Goal: Task Accomplishment & Management: Manage account settings

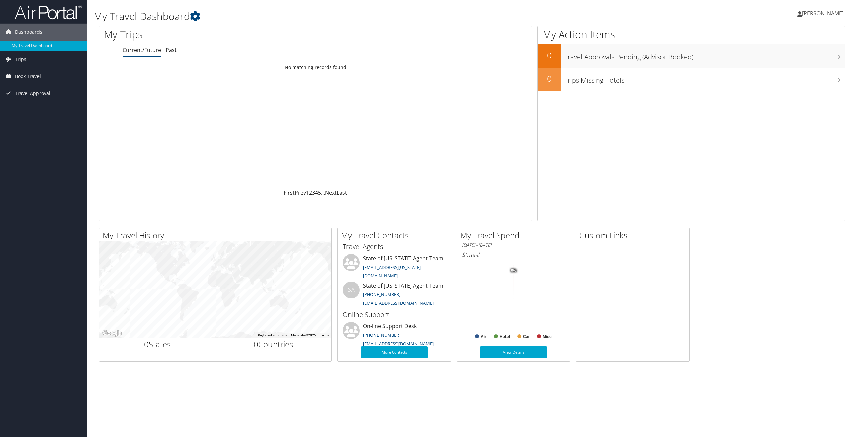
click at [822, 14] on span "[PERSON_NAME]" at bounding box center [822, 13] width 41 height 7
click at [785, 36] on link "My Settings" at bounding box center [805, 36] width 75 height 11
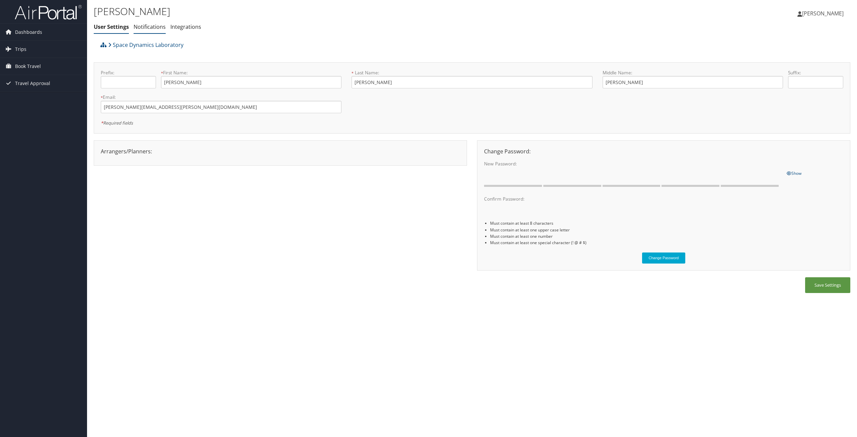
click at [146, 26] on link "Notifications" at bounding box center [150, 26] width 32 height 7
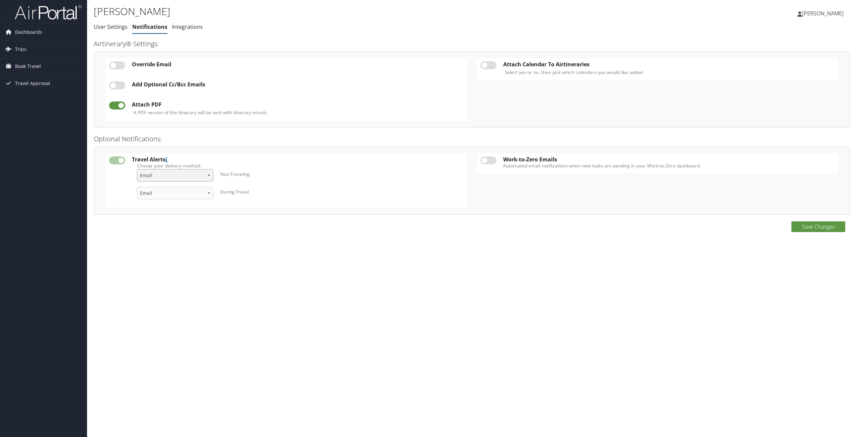
click at [210, 175] on select "Email & Text Text Email" at bounding box center [175, 175] width 76 height 12
click at [267, 189] on div "During Travel" at bounding box center [338, 192] width 245 height 10
click at [269, 233] on div "Save Changes" at bounding box center [472, 229] width 756 height 17
click at [207, 191] on select "Email & Text Text Email" at bounding box center [175, 193] width 76 height 12
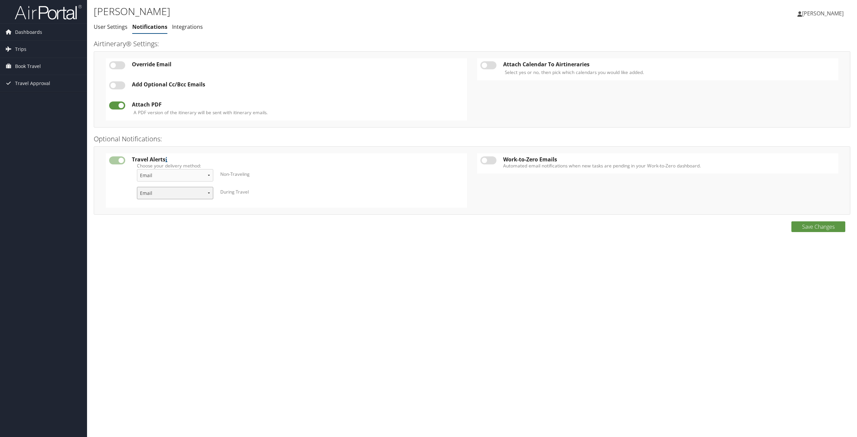
select select "4"
click at [137, 187] on select "Email & Text Text Email" at bounding box center [175, 193] width 76 height 12
click at [219, 232] on div "Save Changes" at bounding box center [472, 229] width 756 height 17
click at [208, 173] on select "Email & Text Text Email" at bounding box center [175, 175] width 76 height 12
select select "4"
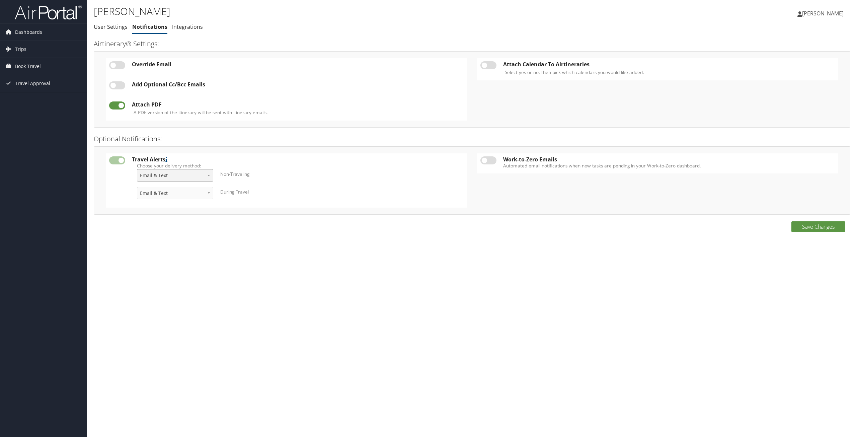
click at [137, 169] on select "Email & Text Text Email" at bounding box center [175, 175] width 76 height 12
click at [287, 229] on div "Save Changes" at bounding box center [472, 229] width 756 height 17
click at [488, 161] on label at bounding box center [488, 160] width 16 height 8
click at [488, 161] on input "checkbox" at bounding box center [485, 161] width 4 height 4
click at [489, 157] on label at bounding box center [488, 160] width 16 height 8
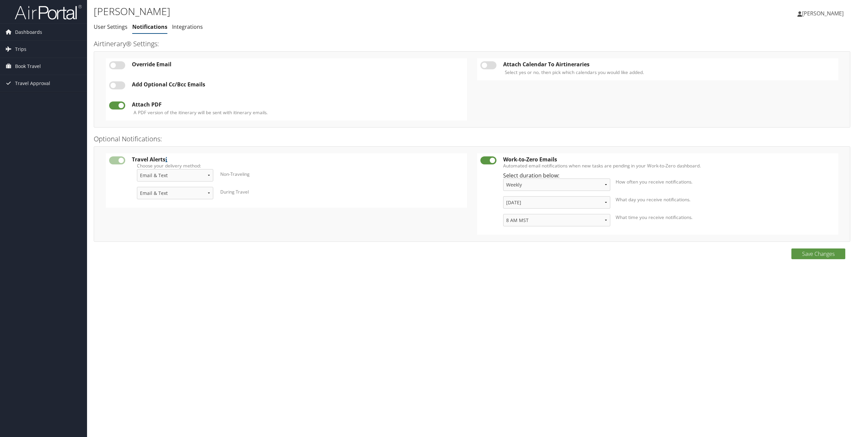
click at [488, 159] on input "checkbox" at bounding box center [485, 161] width 4 height 4
checkbox input "false"
click at [484, 66] on label at bounding box center [488, 65] width 16 height 8
click at [484, 66] on input "checkbox" at bounding box center [485, 66] width 4 height 4
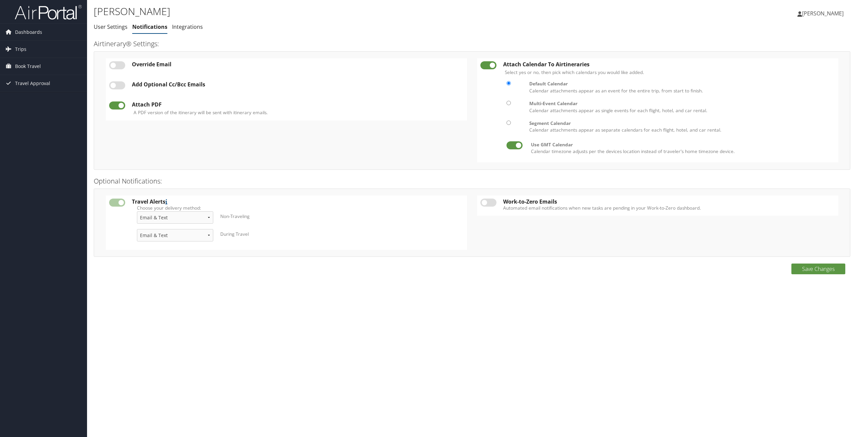
click at [489, 65] on label at bounding box center [488, 65] width 16 height 8
click at [488, 65] on input "checkbox" at bounding box center [485, 66] width 4 height 4
checkbox input "false"
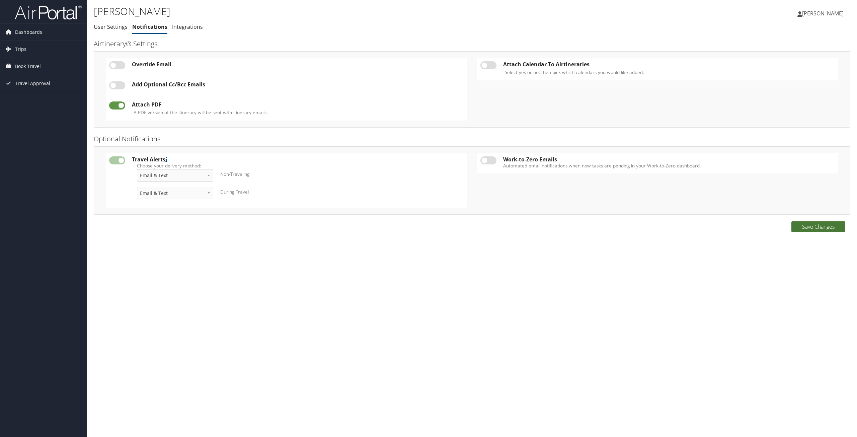
click at [817, 226] on button "Save Changes" at bounding box center [818, 226] width 54 height 11
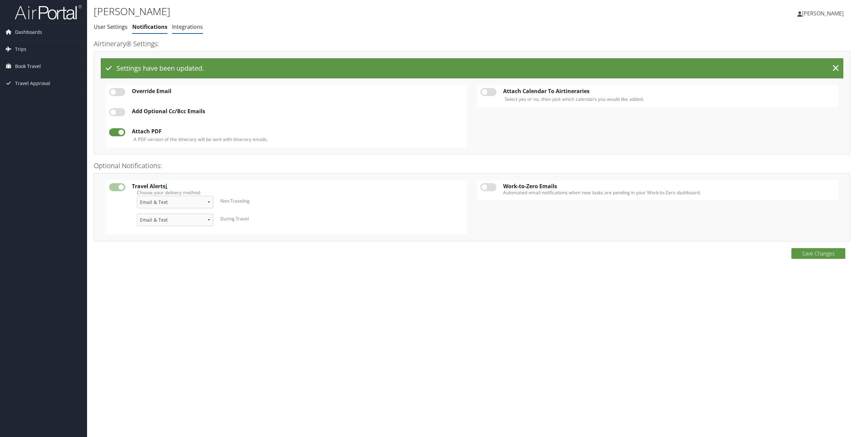
click at [188, 30] on link "Integrations" at bounding box center [187, 26] width 31 height 7
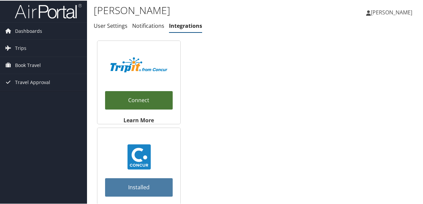
scroll to position [2, 0]
click at [140, 101] on link "Connect" at bounding box center [139, 99] width 68 height 18
